Goal: Transaction & Acquisition: Purchase product/service

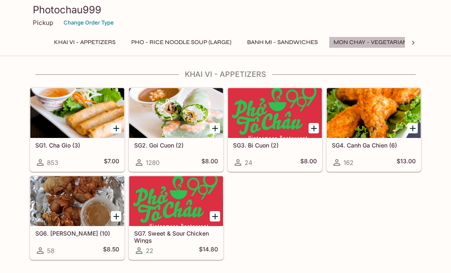
click at [395, 43] on button "Mon Chay - Vegetarian Entrees" at bounding box center [384, 43] width 111 height 12
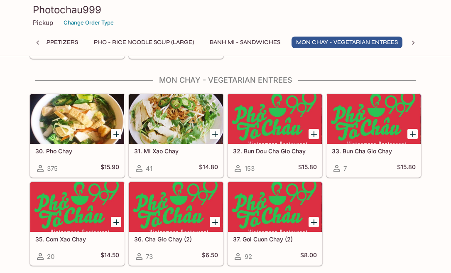
scroll to position [1149, 0]
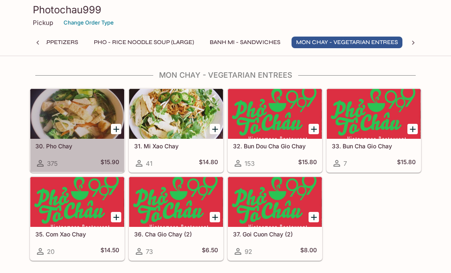
click at [74, 128] on div at bounding box center [77, 114] width 94 height 50
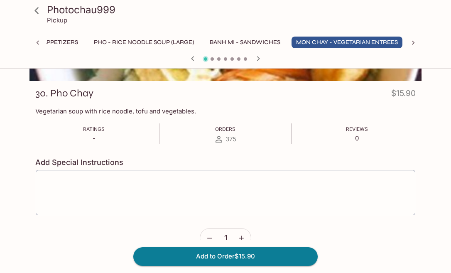
scroll to position [101, 0]
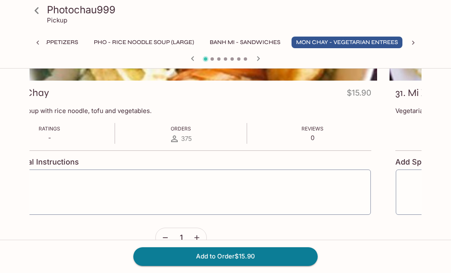
click at [126, 158] on div "30. Pho Chay $15.90 Vegetarian soup with rice noodle, tofu and vegetables. Rati…" at bounding box center [181, 170] width 392 height 179
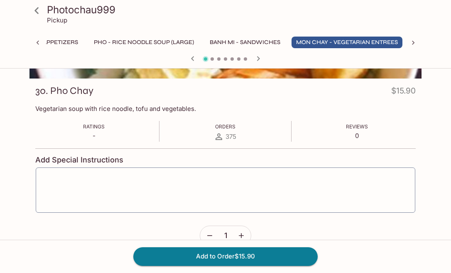
scroll to position [121, 0]
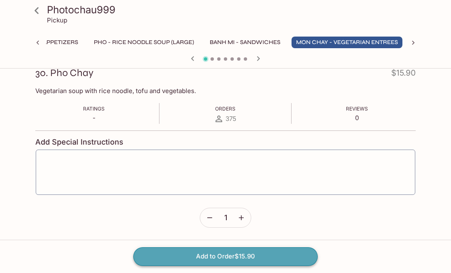
click at [247, 257] on button "Add to Order $15.90" at bounding box center [225, 256] width 185 height 18
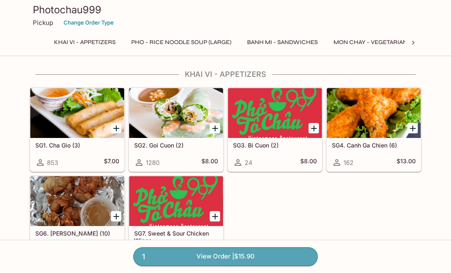
click at [247, 257] on link "1 View Order | $15.90" at bounding box center [225, 256] width 185 height 18
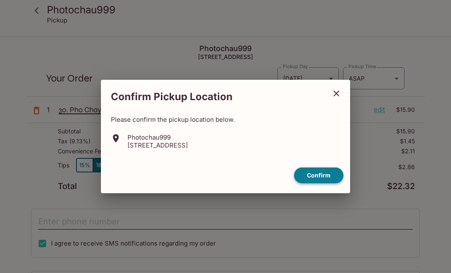
click at [314, 175] on button "Confirm" at bounding box center [318, 176] width 49 height 16
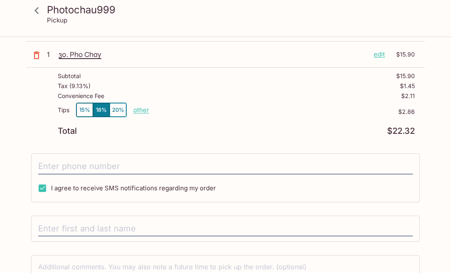
scroll to position [56, 0]
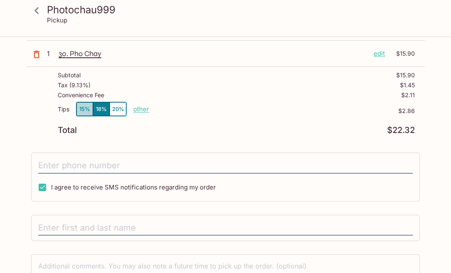
click at [83, 112] on button "15%" at bounding box center [84, 109] width 17 height 14
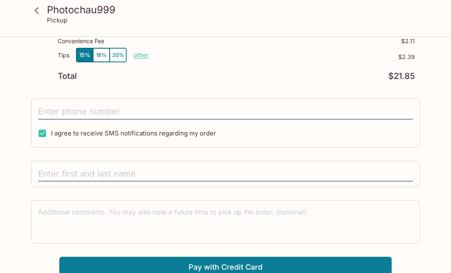
scroll to position [111, 0]
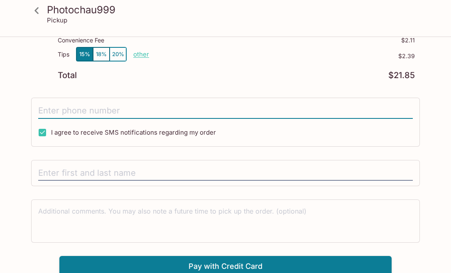
click at [95, 110] on input "tel" at bounding box center [225, 111] width 375 height 16
type input "[PHONE_NUMBER]"
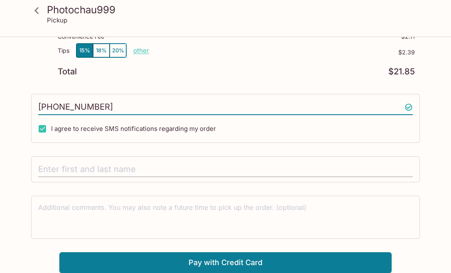
click at [111, 170] on input "text" at bounding box center [225, 170] width 375 height 16
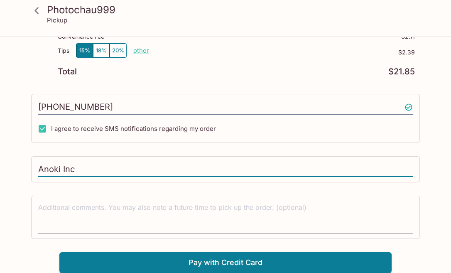
type input "Anoki Inc"
click at [126, 218] on textarea at bounding box center [225, 217] width 375 height 29
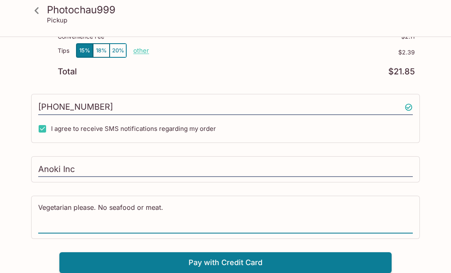
click at [135, 207] on textarea "Vegetarian please. No seafood or meat." at bounding box center [225, 217] width 375 height 29
click at [252, 210] on textarea "Vegetarian please. No seafood/fish sauce/shrimp paste or meat." at bounding box center [225, 217] width 375 height 29
type textarea "Vegetarian please. No seafood/fish sauce/shrimp paste or meat. Thanks"
click at [224, 266] on button "Pay with Credit Card" at bounding box center [225, 262] width 333 height 21
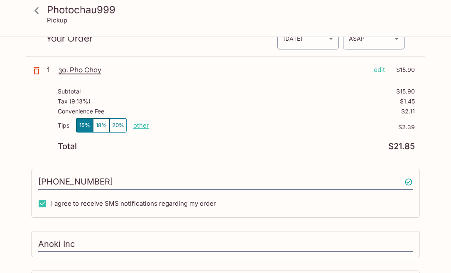
scroll to position [239, 0]
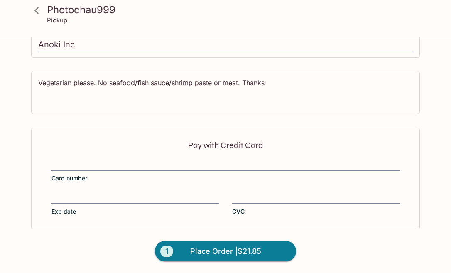
click at [235, 141] on p "Pay with Credit Card" at bounding box center [226, 145] width 348 height 8
click at [63, 159] on div at bounding box center [226, 165] width 348 height 12
click at [63, 160] on input "Card number" at bounding box center [226, 160] width 348 height 0
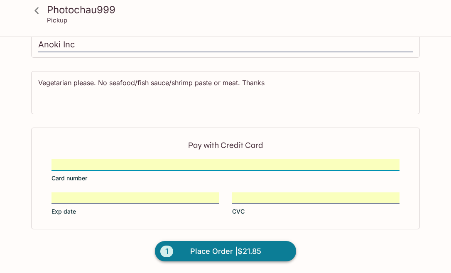
click at [195, 253] on span "Place Order | $21.85" at bounding box center [225, 251] width 71 height 13
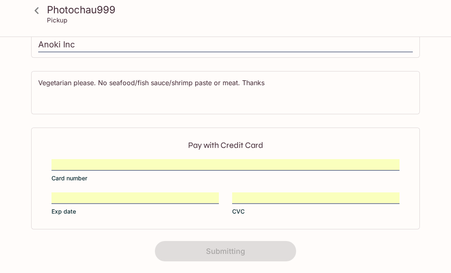
scroll to position [210, 0]
